Goal: Task Accomplishment & Management: Manage account settings

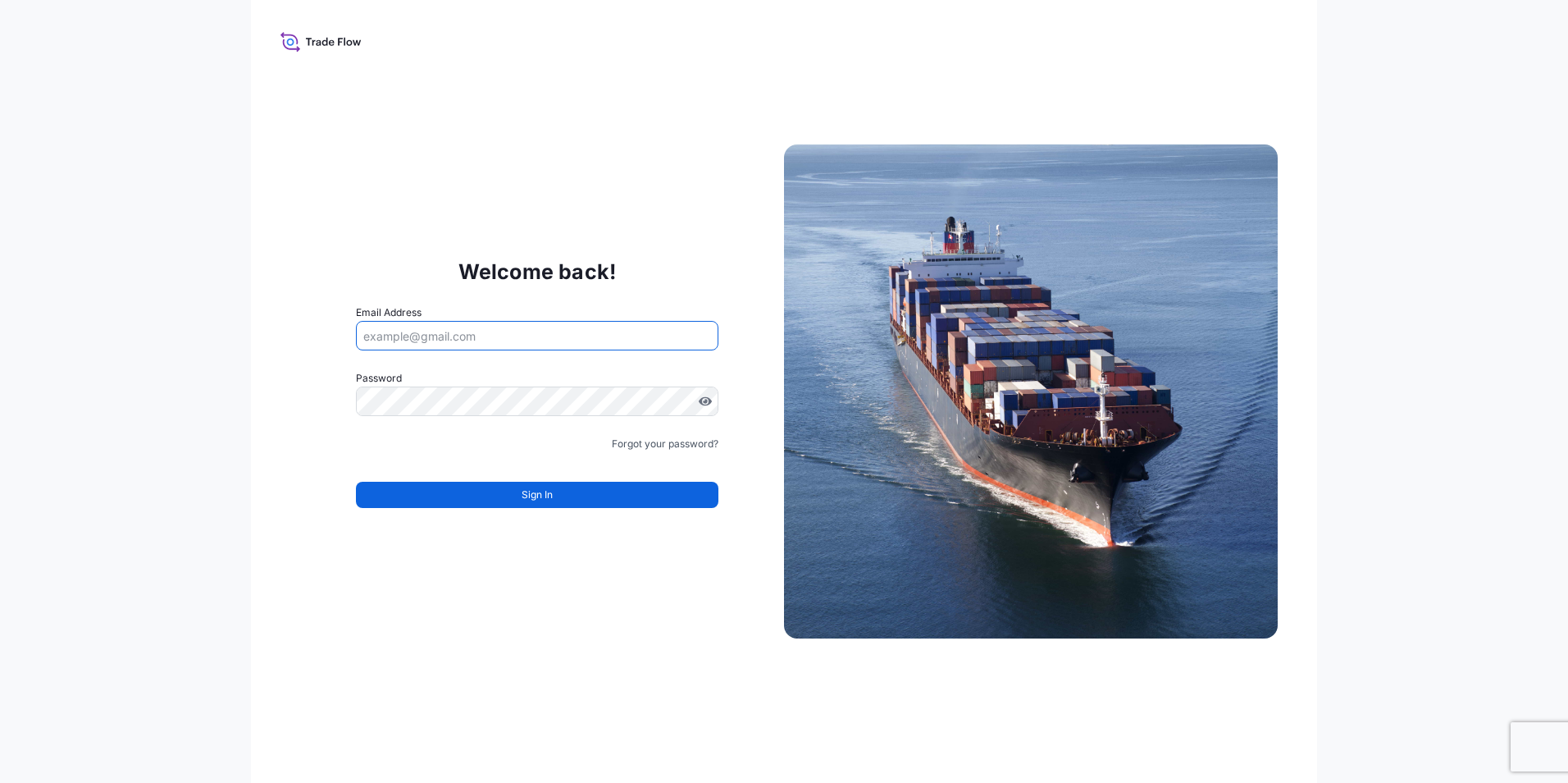
click at [447, 341] on input "Email Address" at bounding box center [537, 335] width 362 height 29
type input "[EMAIL_ADDRESS][DOMAIN_NAME]"
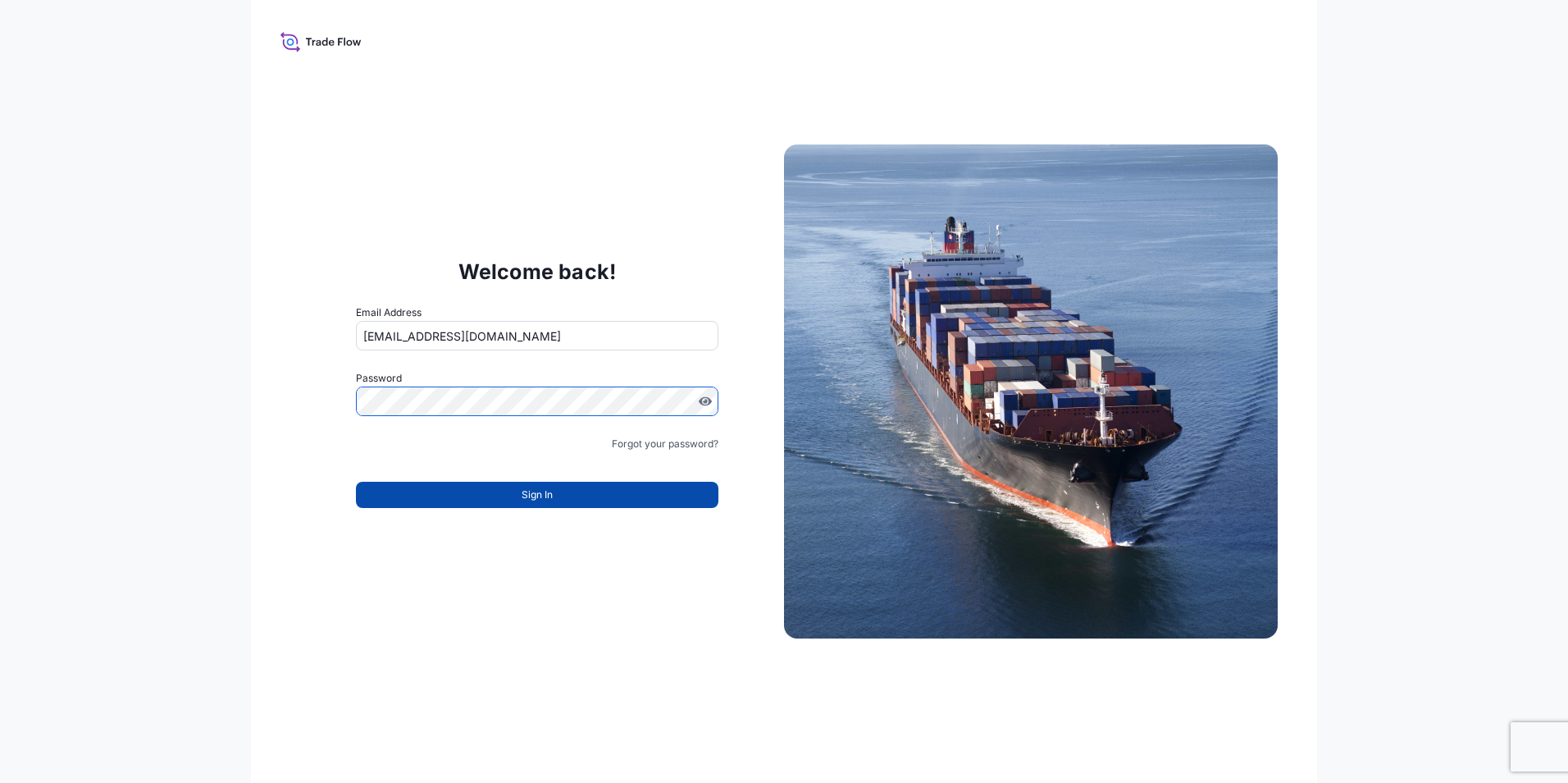
click at [555, 490] on button "Sign In" at bounding box center [537, 495] width 362 height 26
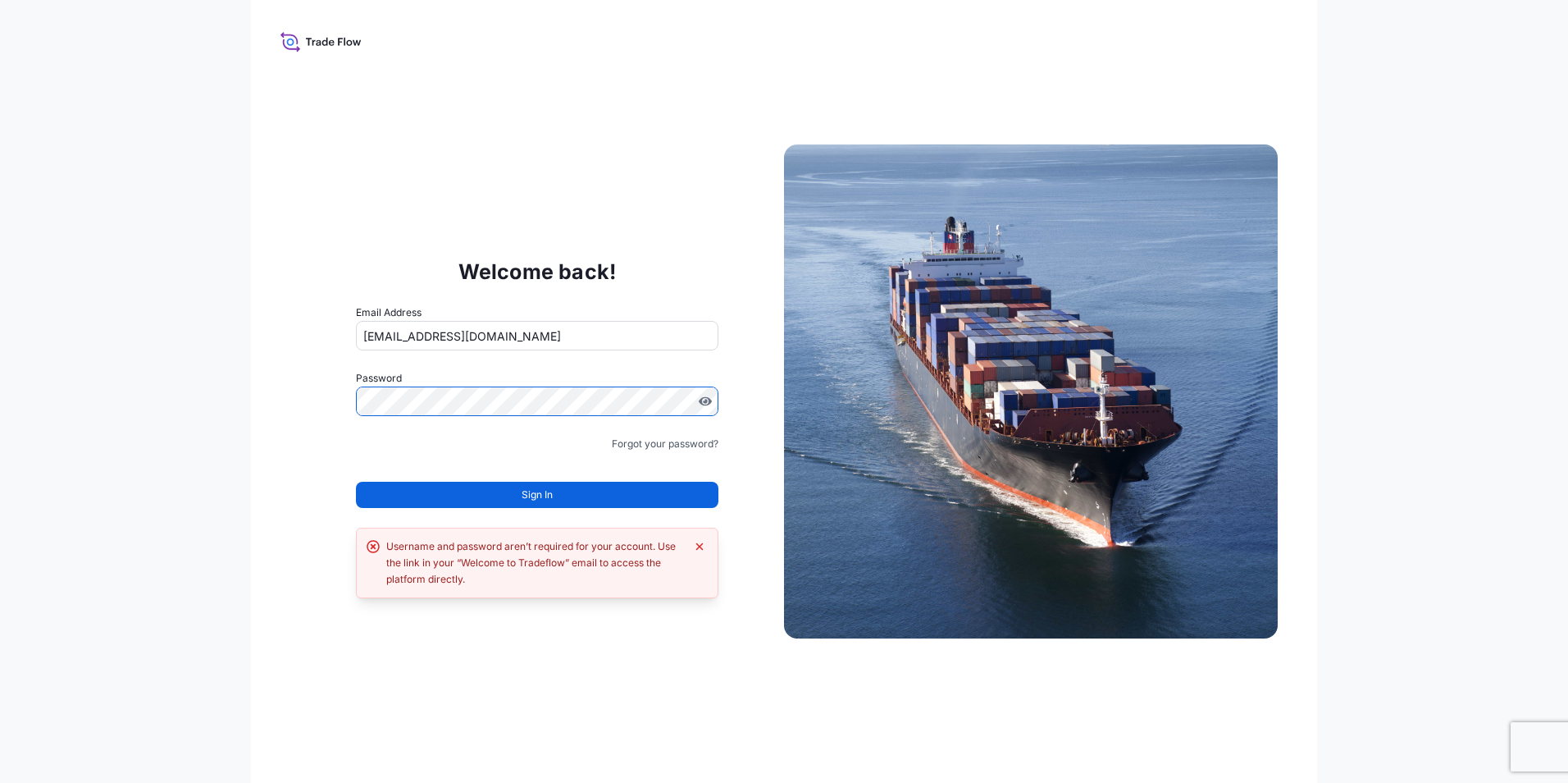
click at [275, 392] on div "Welcome back! Email Address usha.nair@bdpint.com Password Must include: Upper &…" at bounding box center [784, 392] width 1066 height 783
click at [520, 495] on button "Sign In" at bounding box center [537, 495] width 362 height 26
click at [540, 494] on span "Sign In" at bounding box center [537, 495] width 31 height 17
click at [696, 547] on icon "Dismiss error" at bounding box center [699, 545] width 13 height 13
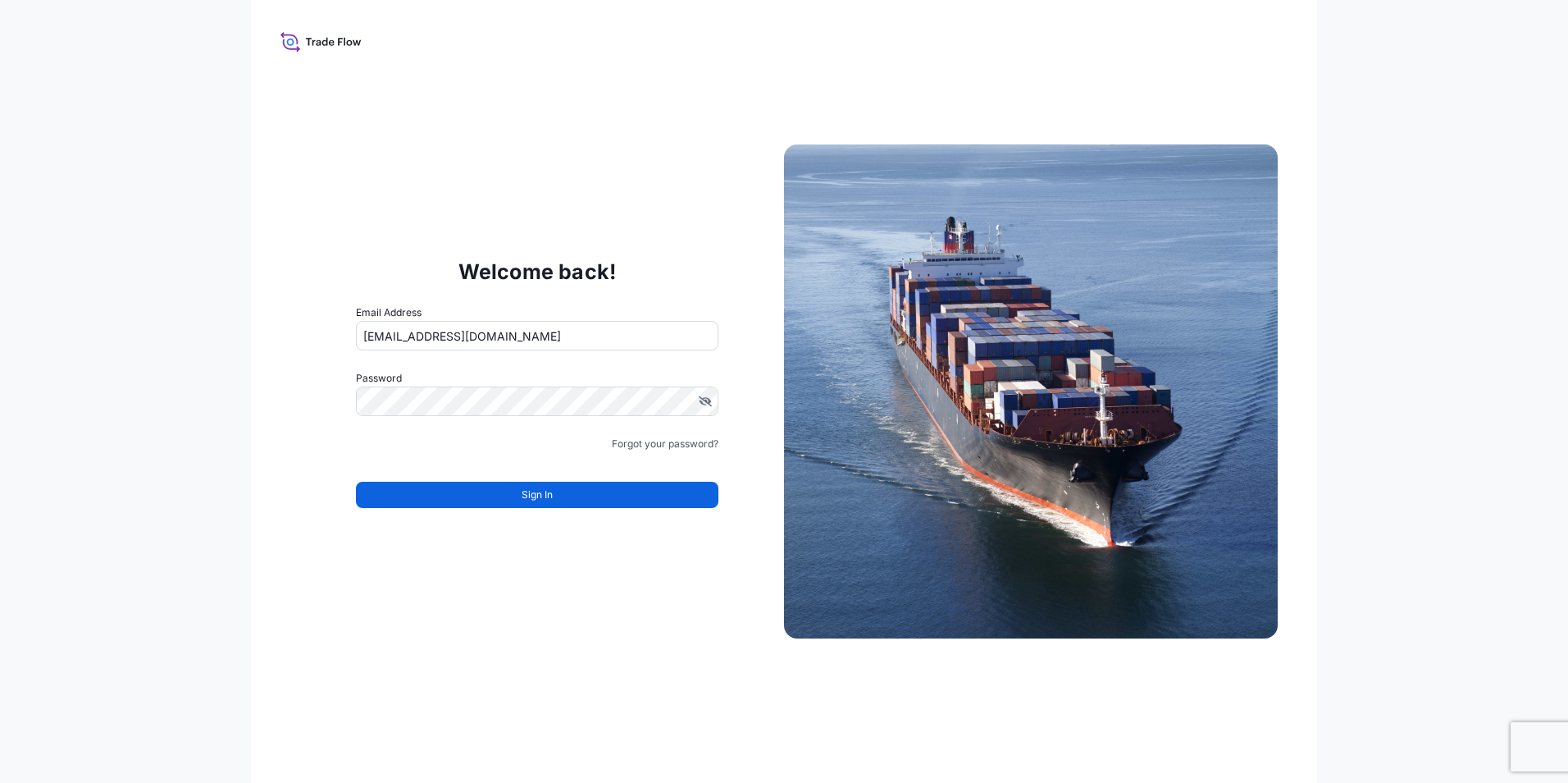
click at [492, 336] on input "usha.nair@bdpint.com" at bounding box center [537, 335] width 362 height 29
click at [561, 496] on button "Sign In" at bounding box center [537, 495] width 362 height 26
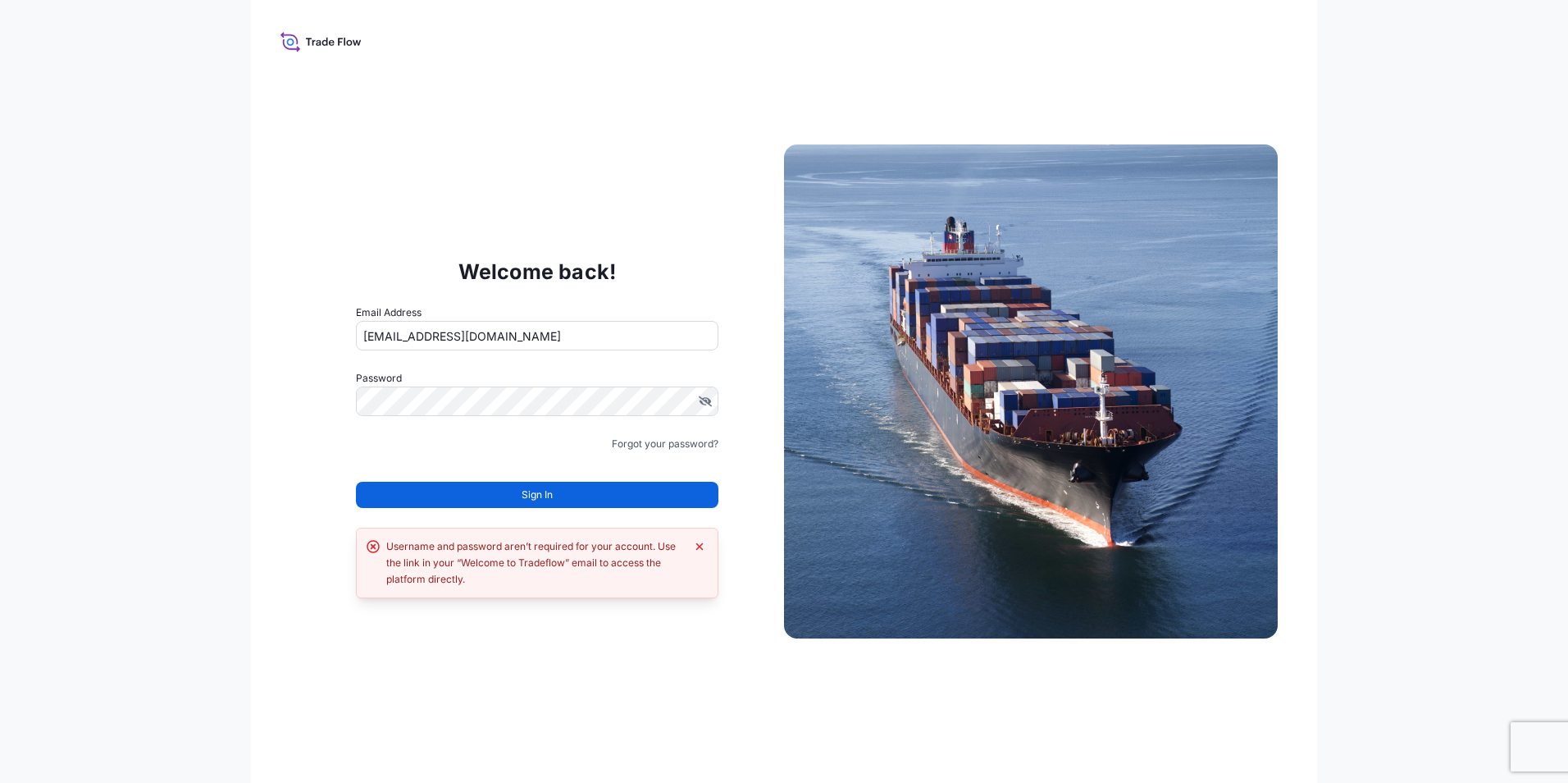
click at [690, 545] on div "Username and password aren’t required for your account. Use the link in your “W…" at bounding box center [537, 563] width 342 height 50
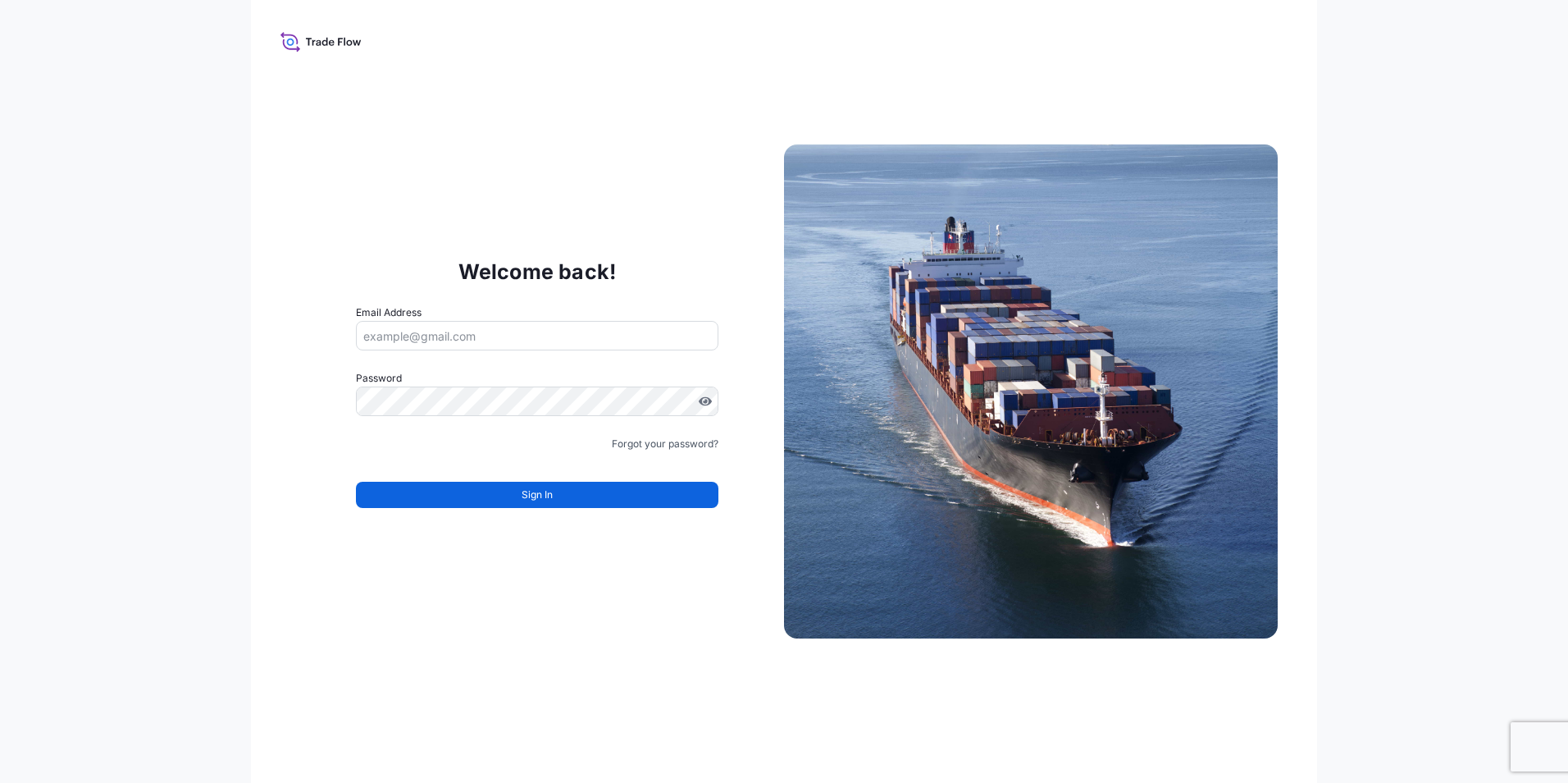
click at [673, 342] on input "Email Address" at bounding box center [537, 335] width 362 height 29
type input "[EMAIL_ADDRESS][DOMAIN_NAME]"
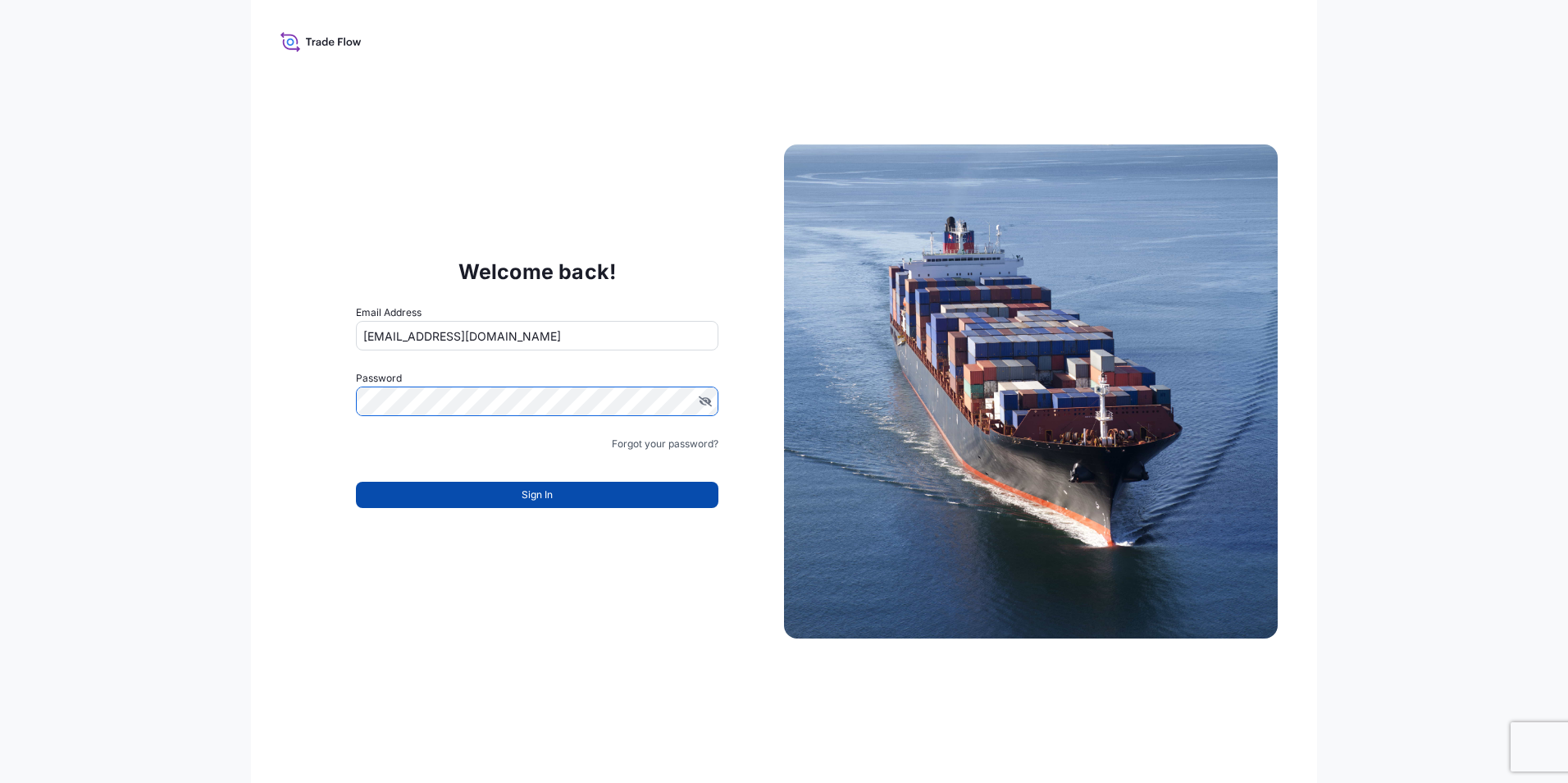
click at [567, 486] on button "Sign In" at bounding box center [537, 495] width 362 height 26
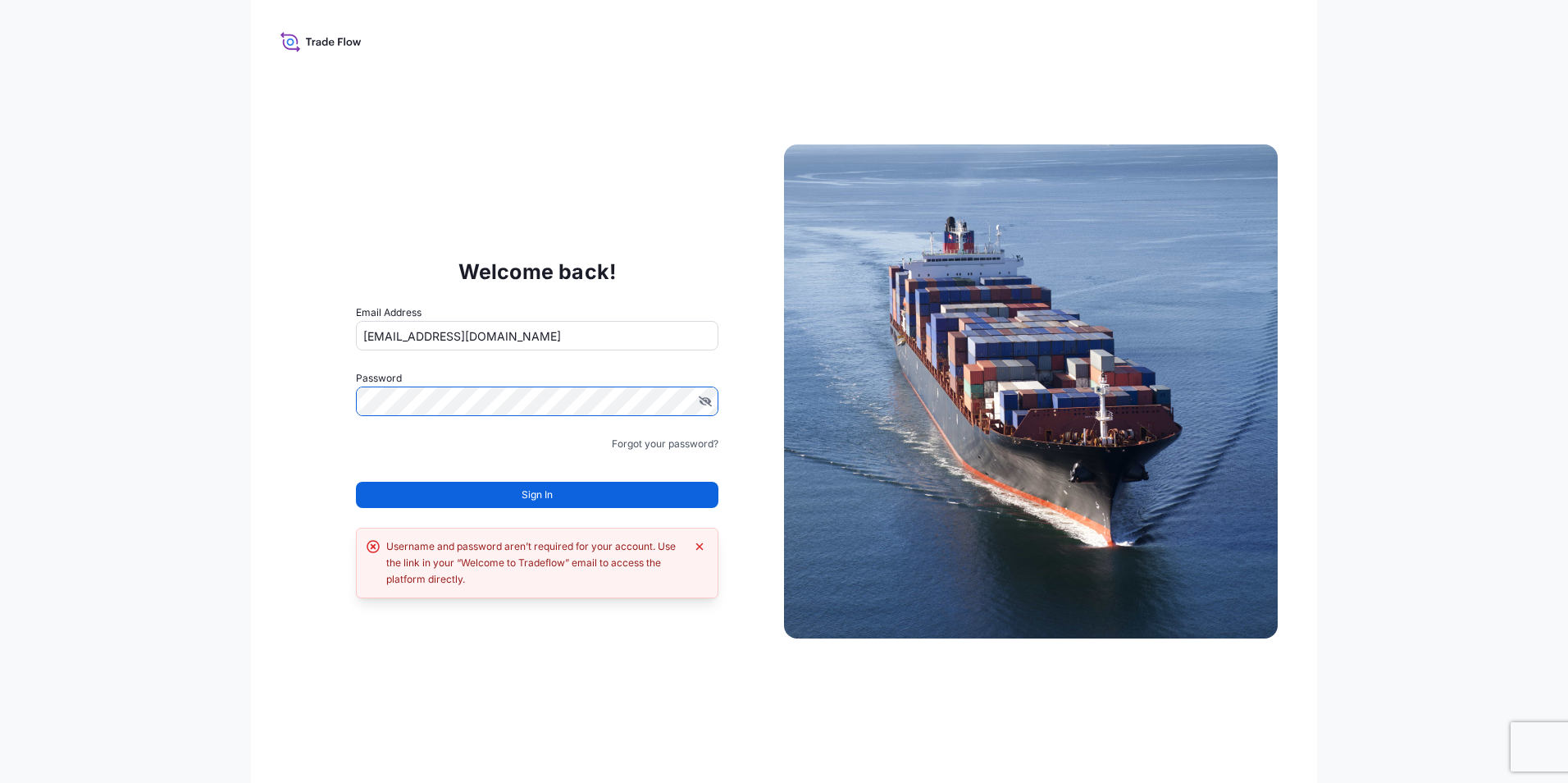
click at [249, 404] on div "Welcome back! Email Address usha.nair@bdpint.com Password Must include: Upper &…" at bounding box center [784, 392] width 1568 height 783
click at [549, 492] on span "Sign In" at bounding box center [537, 495] width 31 height 17
click at [545, 494] on span "Sign In" at bounding box center [537, 495] width 31 height 17
click at [694, 547] on icon "Dismiss error" at bounding box center [699, 545] width 13 height 13
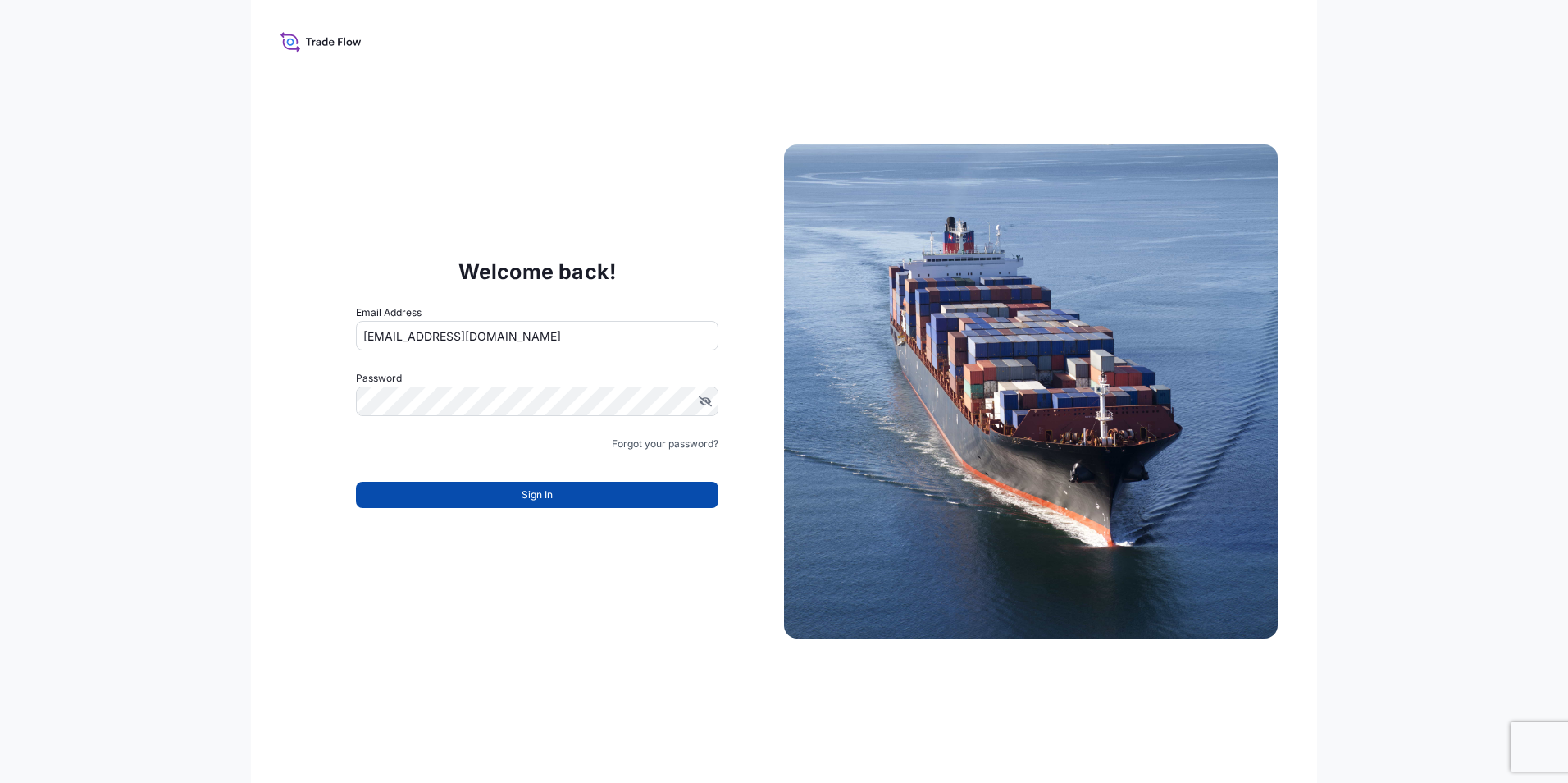
click at [559, 502] on button "Sign In" at bounding box center [537, 495] width 362 height 26
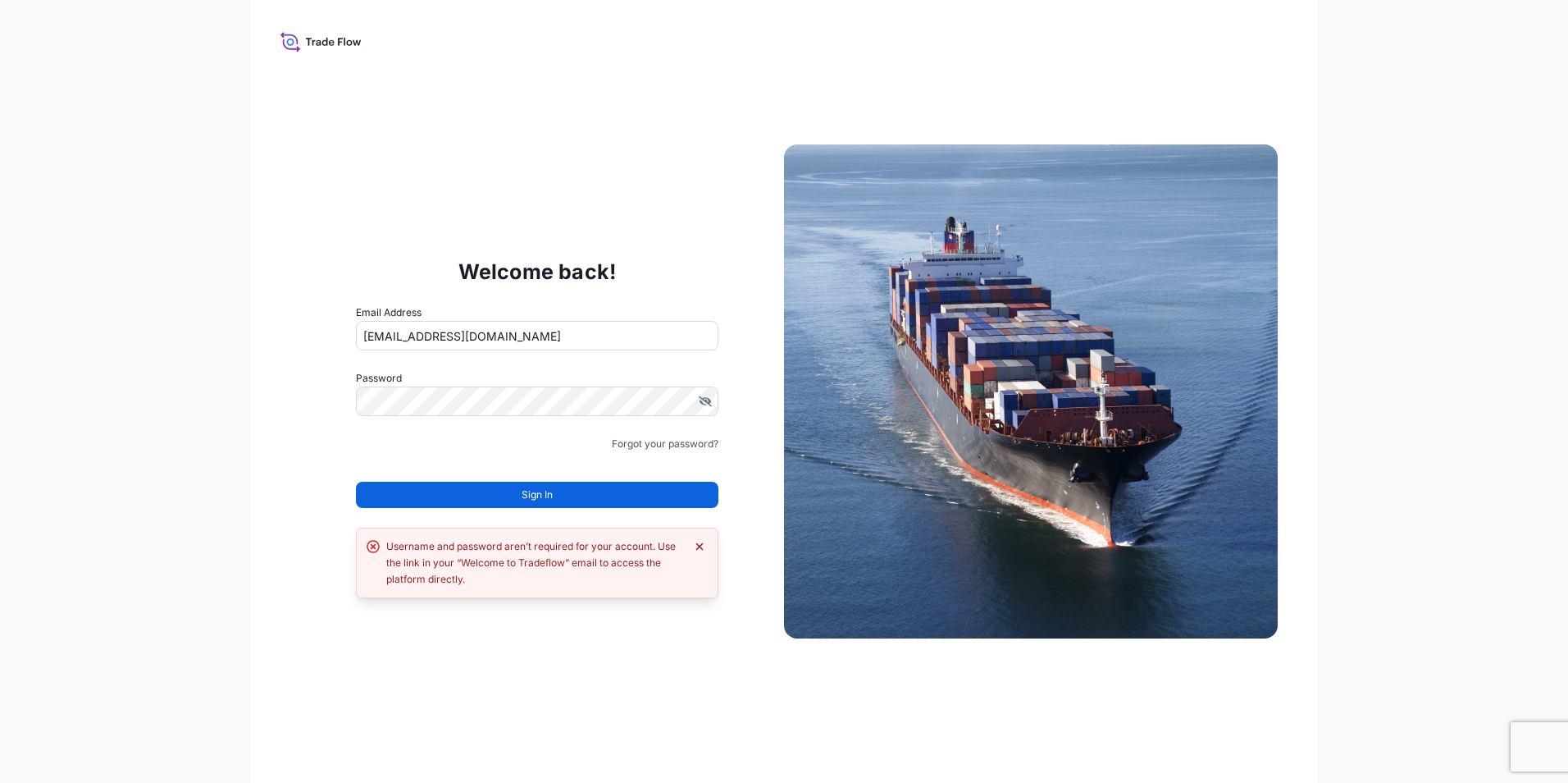
click at [691, 547] on button "Dismiss error" at bounding box center [699, 546] width 17 height 17
